Goal: Find specific page/section

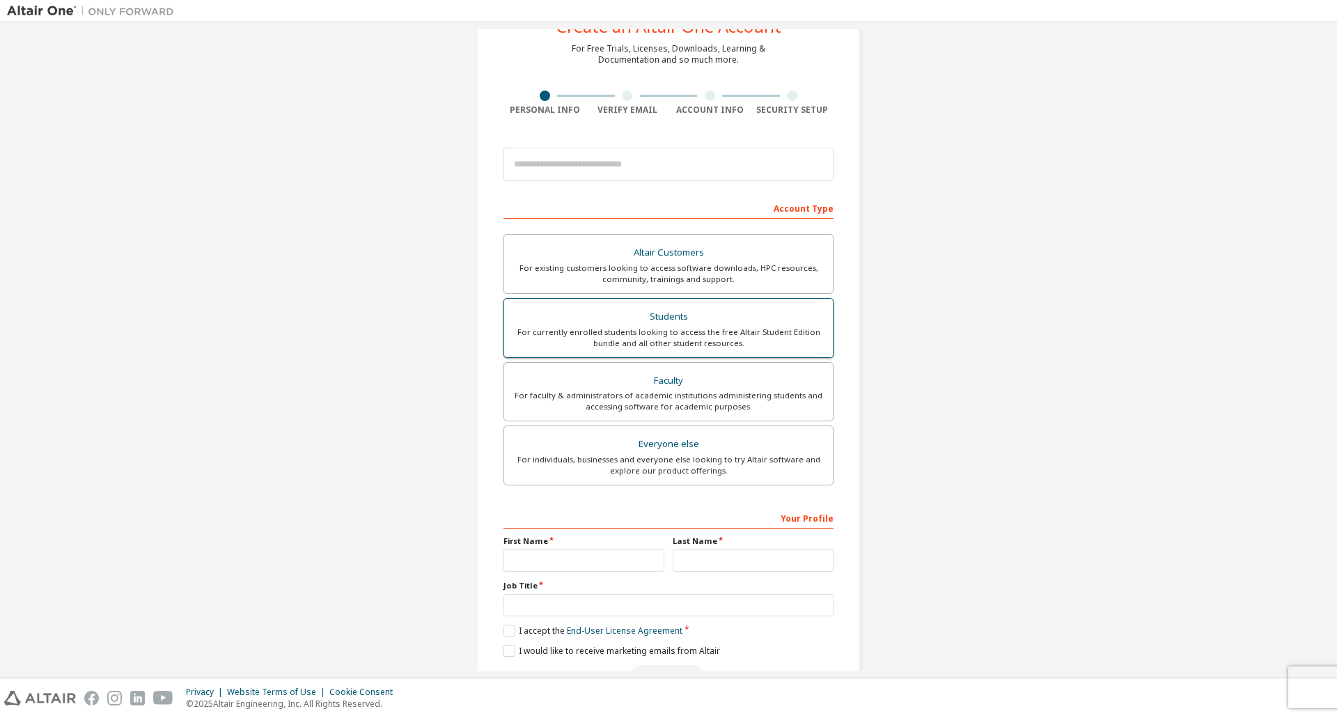
scroll to position [96, 0]
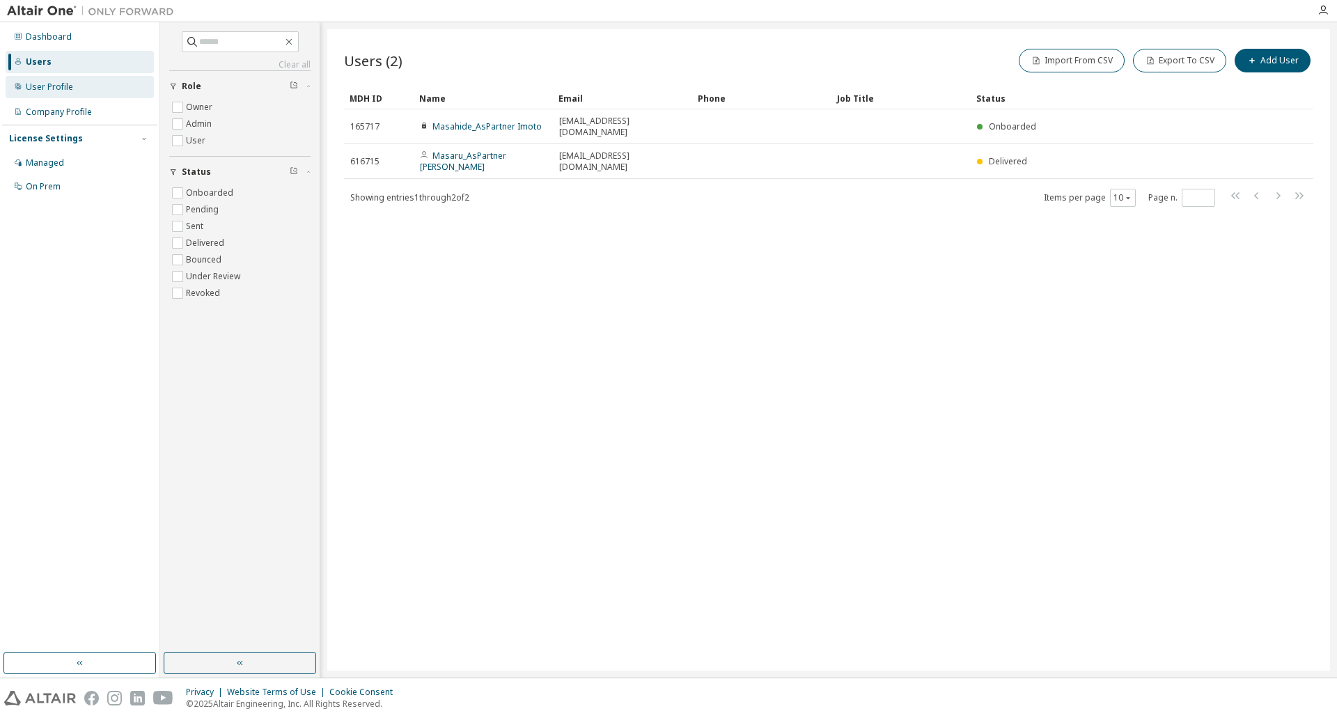
click at [113, 92] on div "User Profile" at bounding box center [80, 87] width 148 height 22
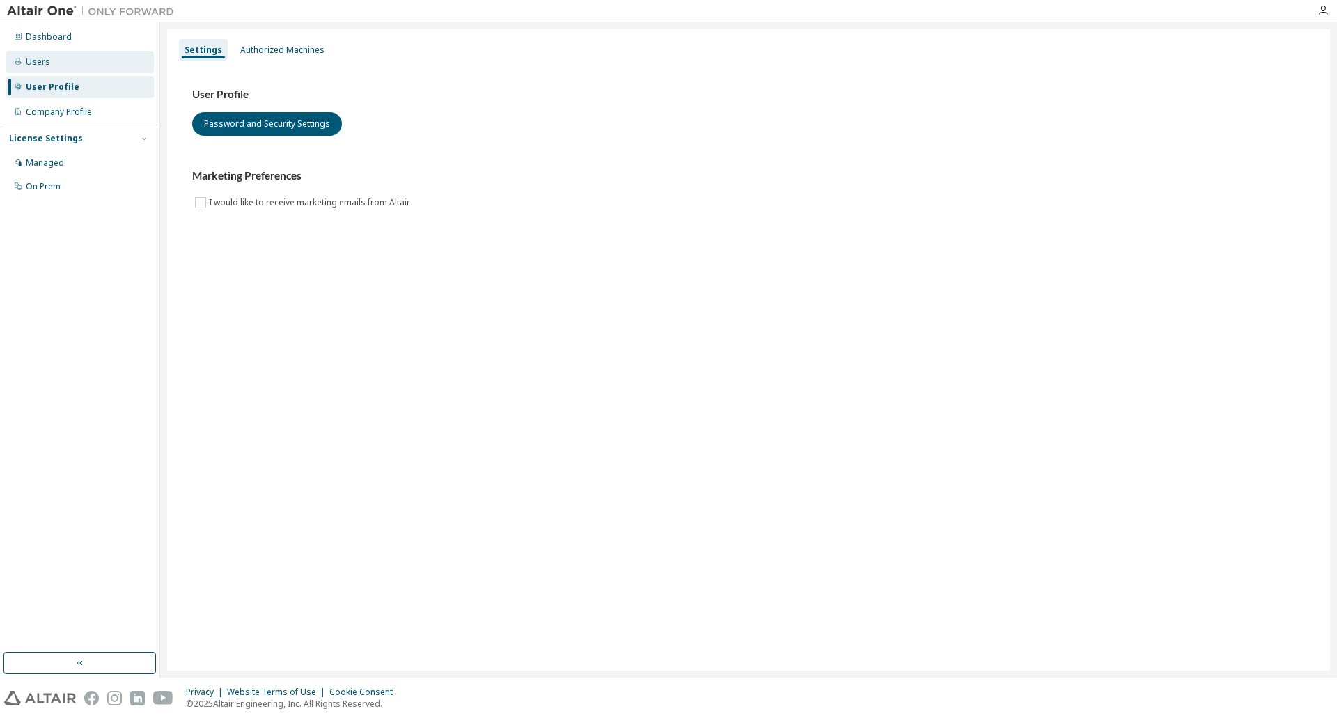
click at [38, 63] on div "Users" at bounding box center [38, 61] width 24 height 11
